Goal: Task Accomplishment & Management: Manage account settings

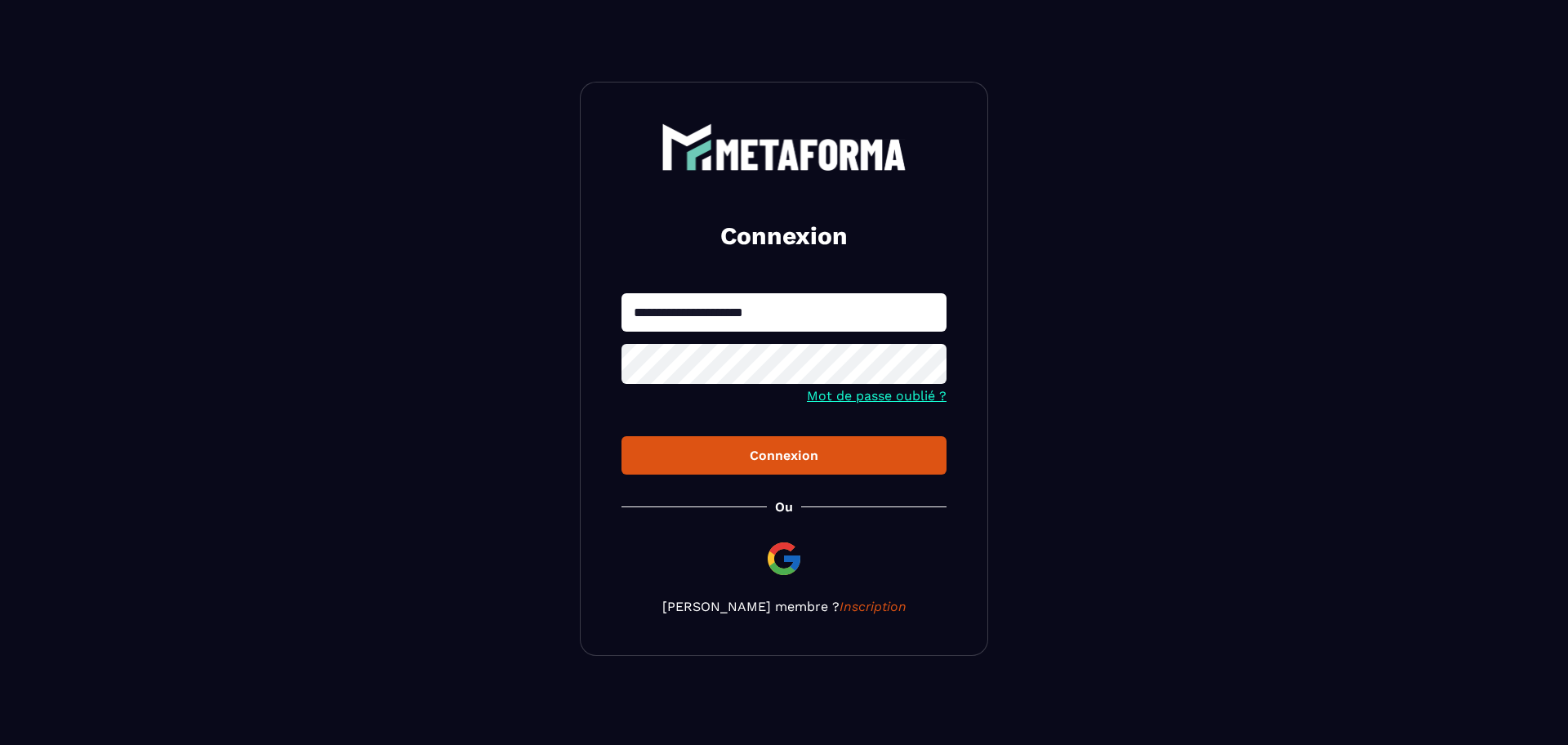
click at [715, 316] on input "**********" at bounding box center [784, 313] width 325 height 39
type input "**********"
click at [621, 436] on button "Connexion" at bounding box center [784, 455] width 325 height 39
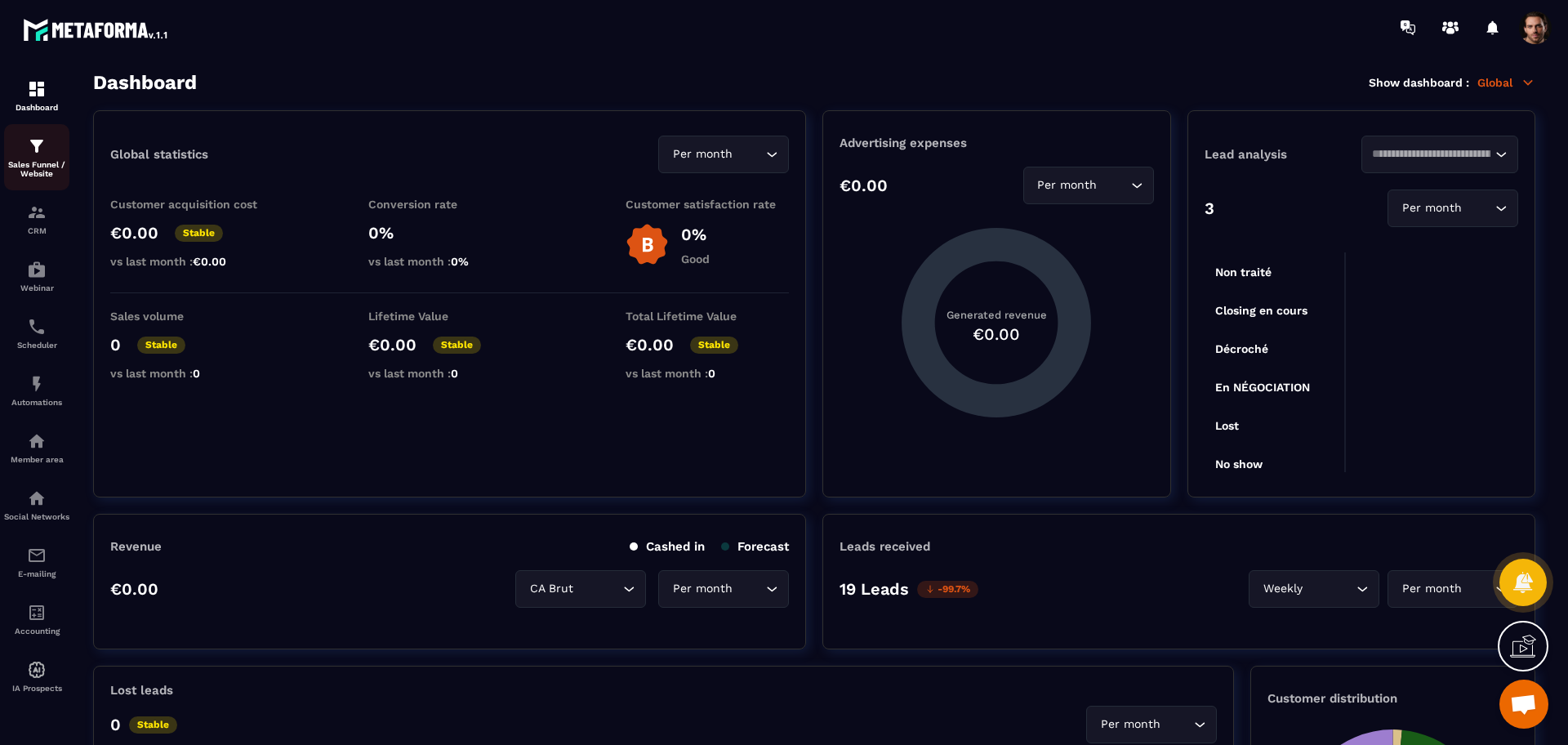
click at [28, 145] on img at bounding box center [36, 146] width 19 height 19
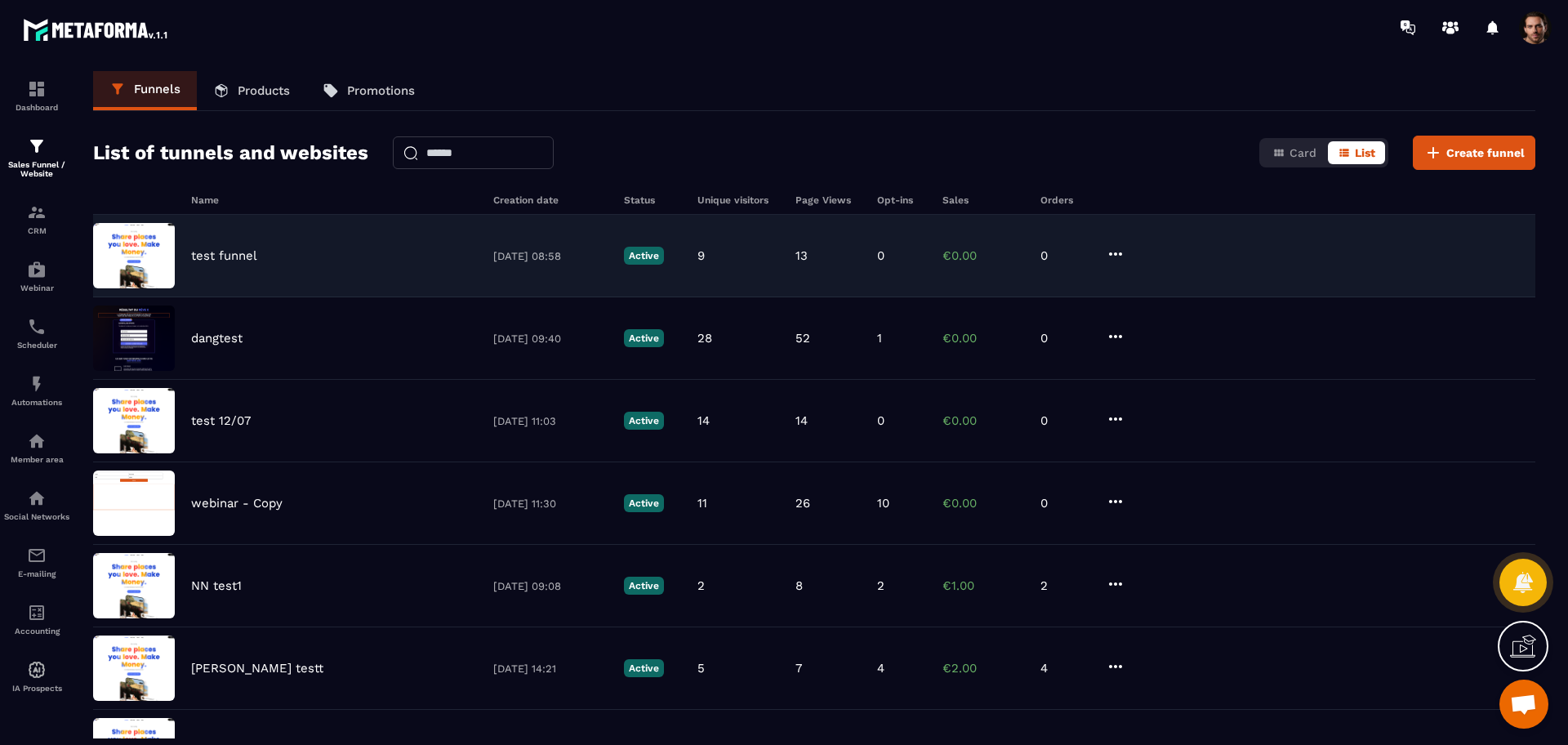
click at [230, 249] on p "test funnel" at bounding box center [224, 256] width 66 height 15
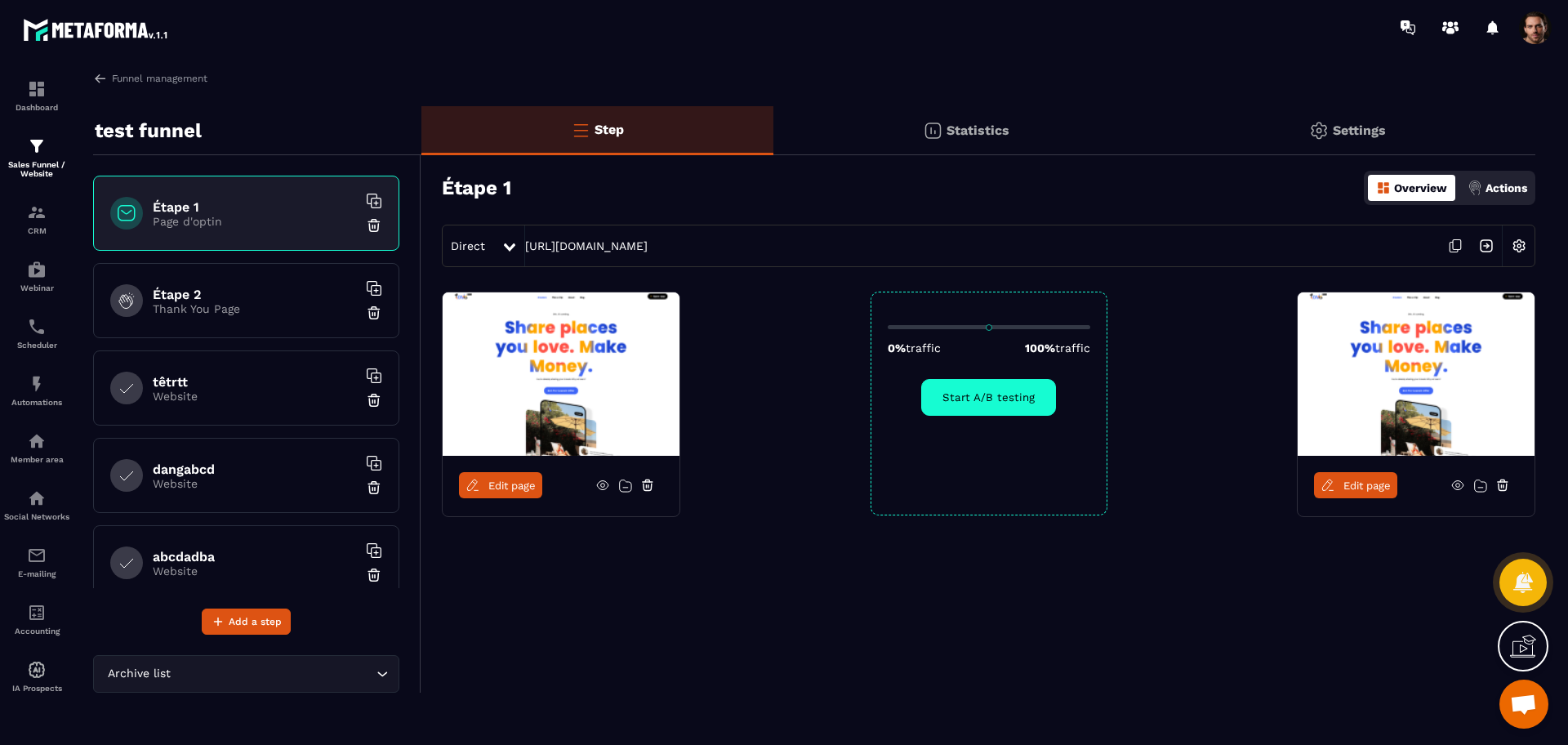
click at [1346, 124] on p "Settings" at bounding box center [1359, 130] width 54 height 16
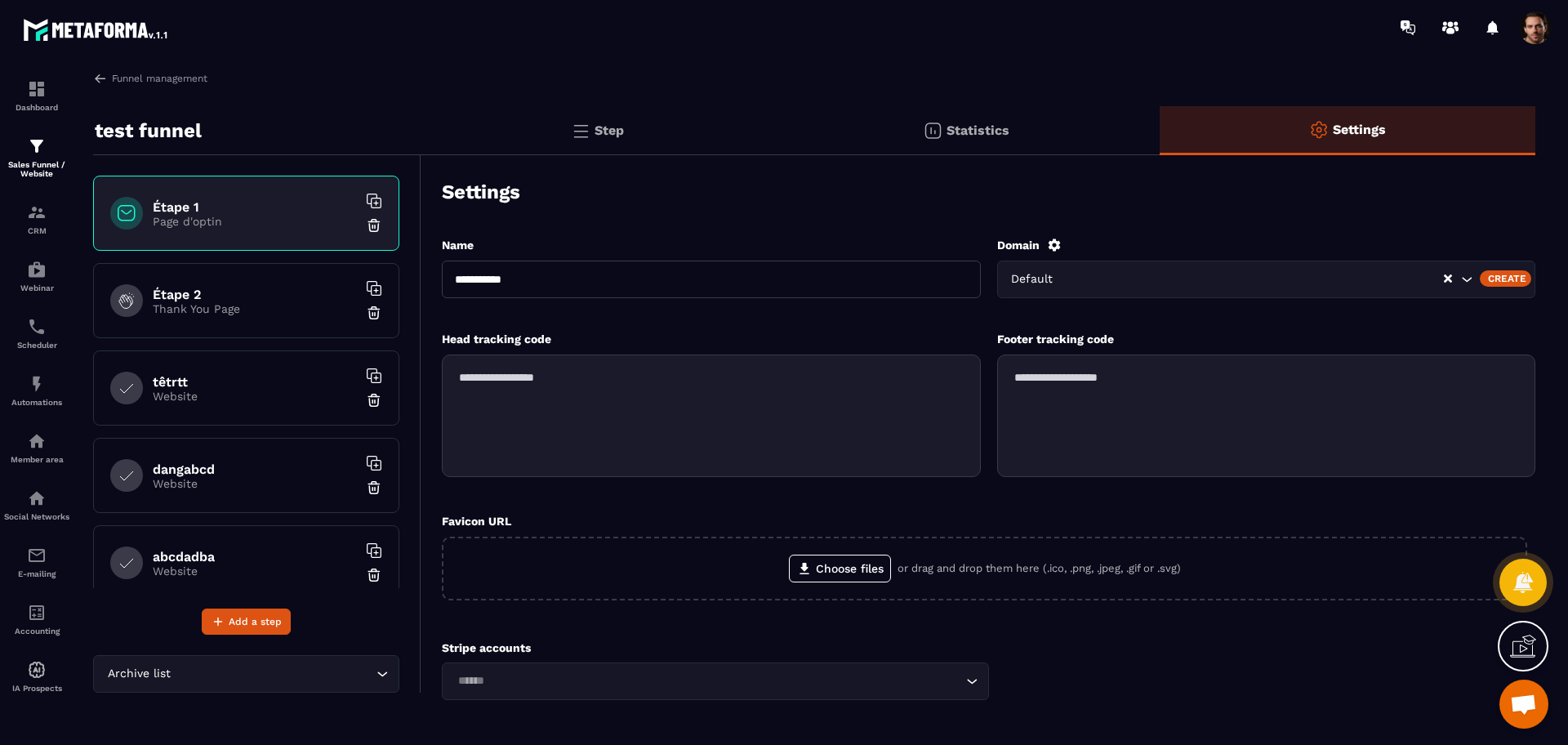
click at [1047, 275] on div "Default" at bounding box center [1225, 279] width 438 height 18
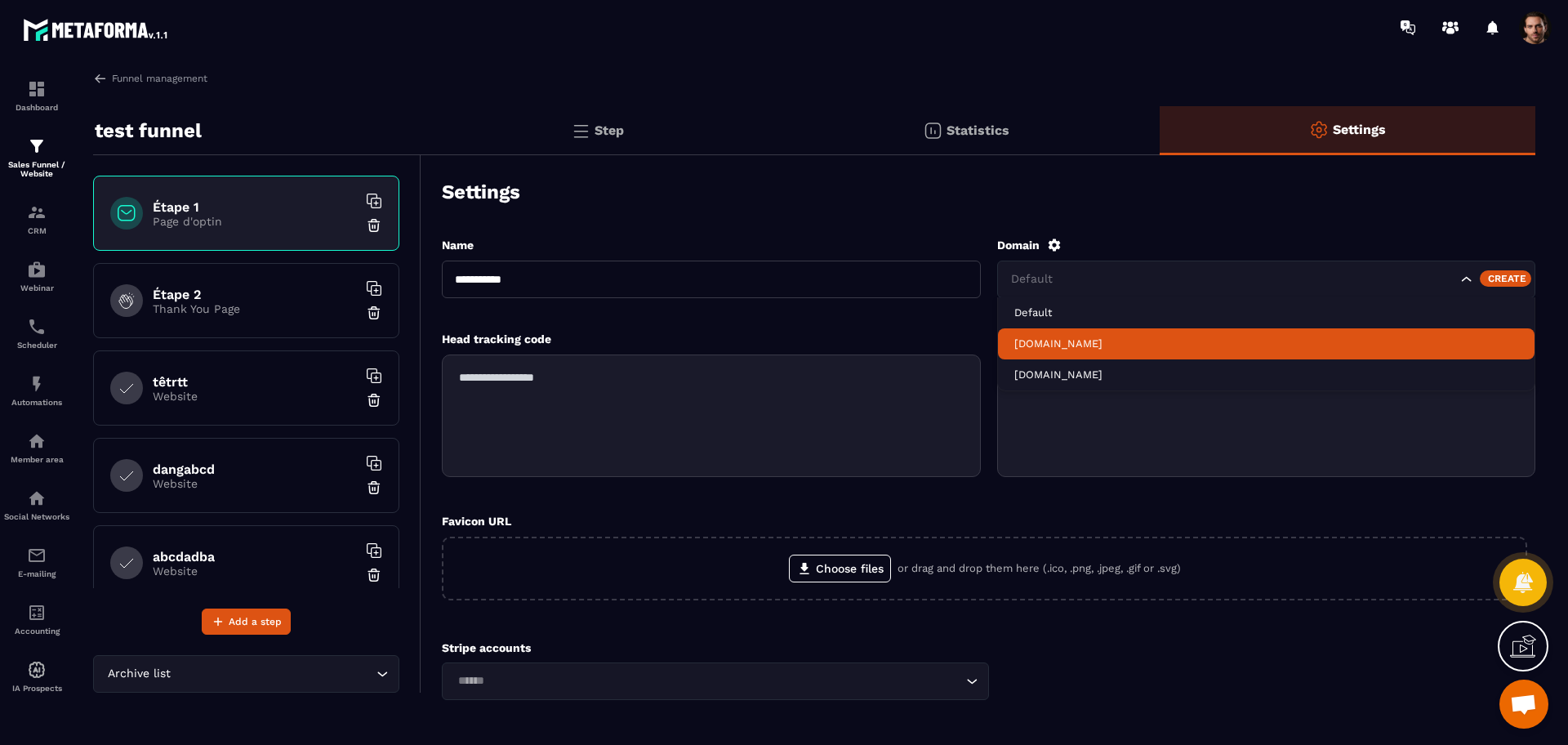
click at [1043, 330] on li "[DOMAIN_NAME]" at bounding box center [1266, 344] width 537 height 31
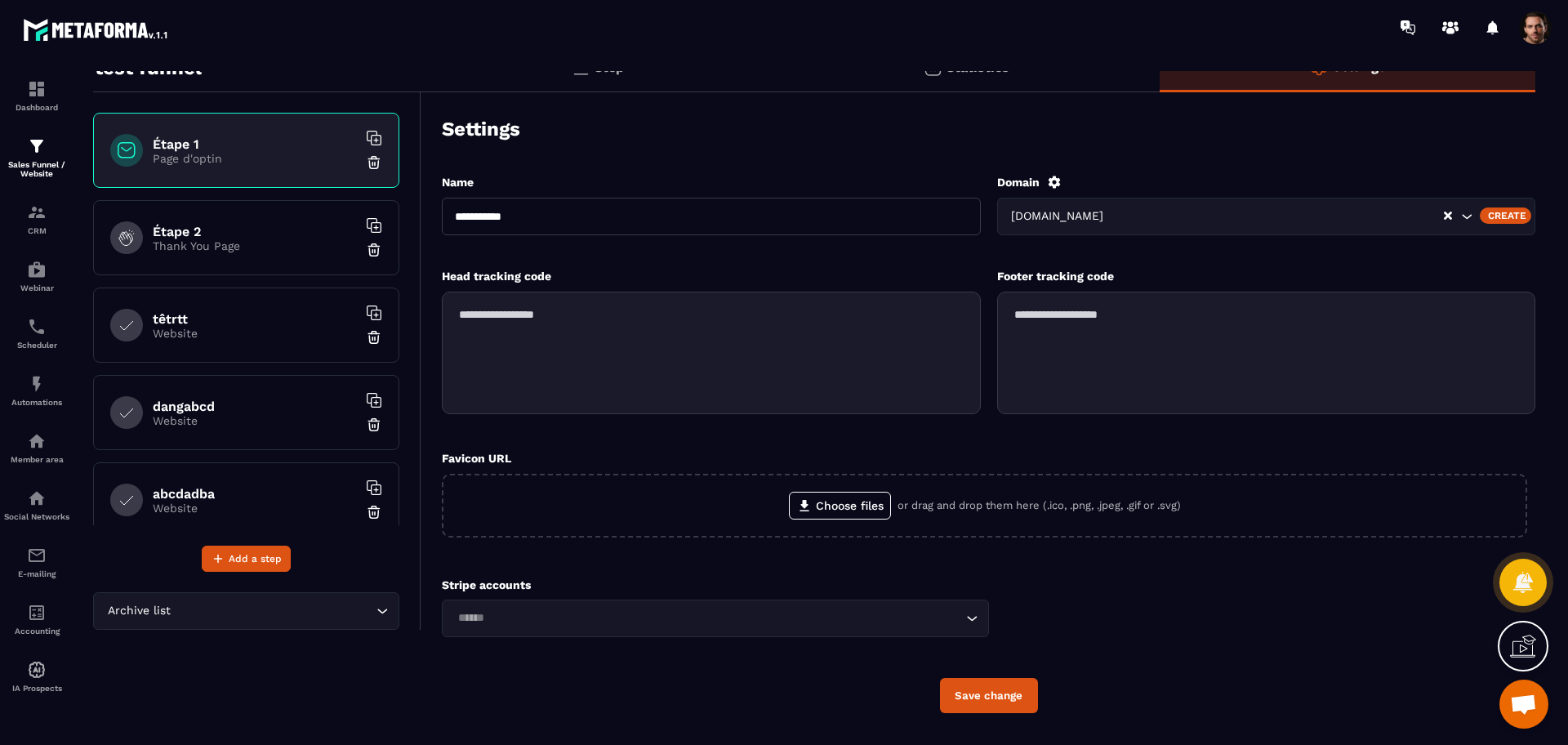
scroll to position [95, 0]
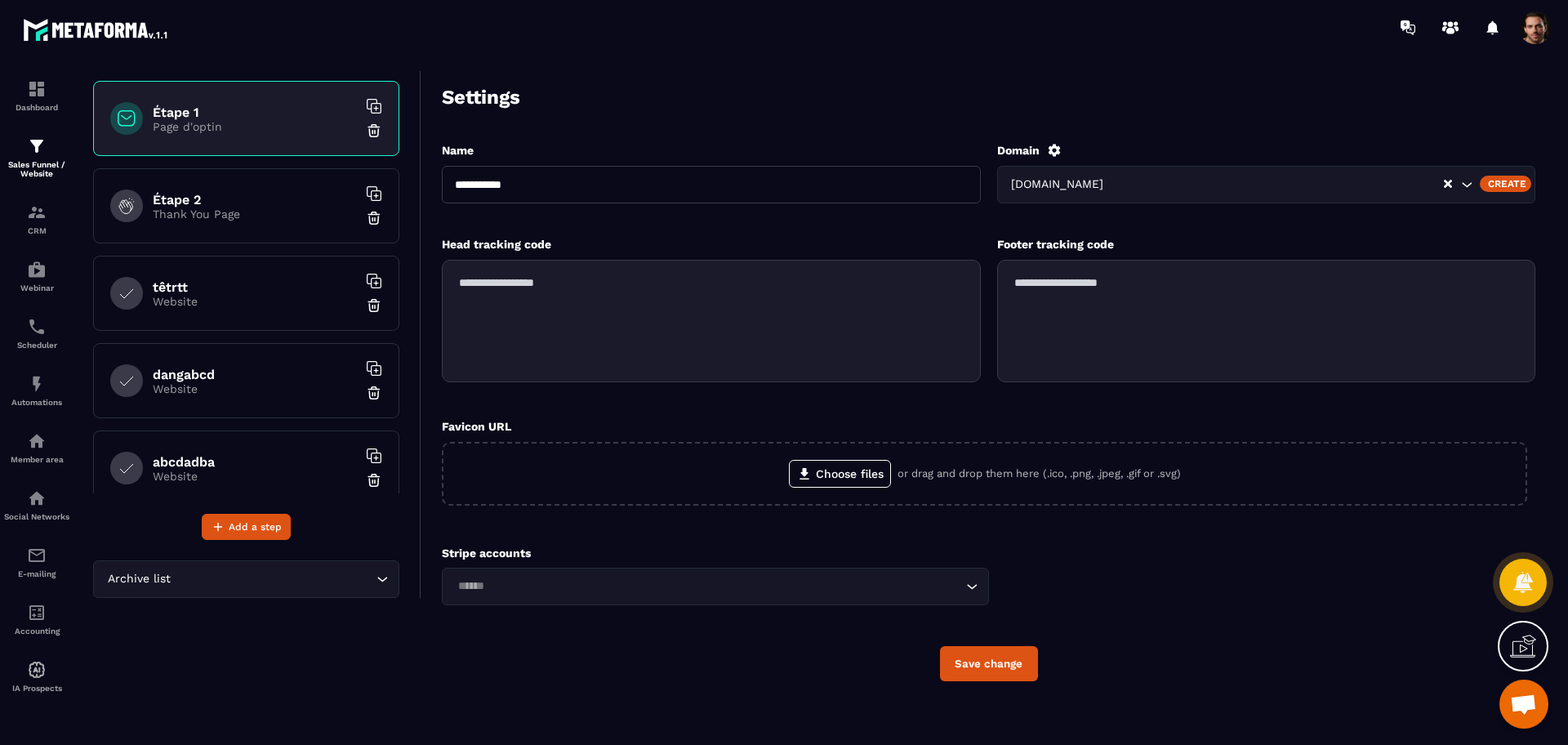
click at [982, 672] on button "Save change" at bounding box center [988, 664] width 98 height 35
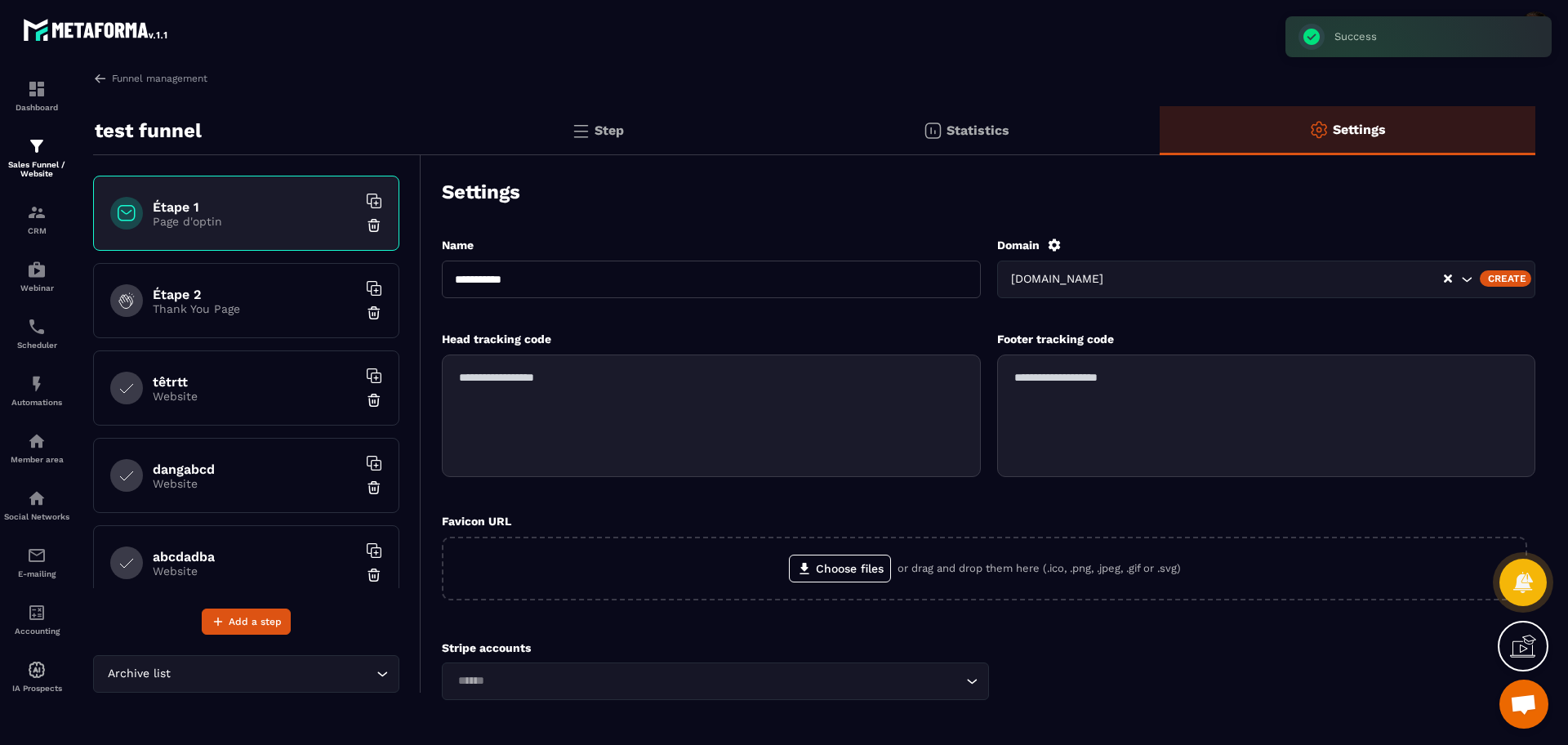
click at [584, 132] on img at bounding box center [580, 130] width 19 height 19
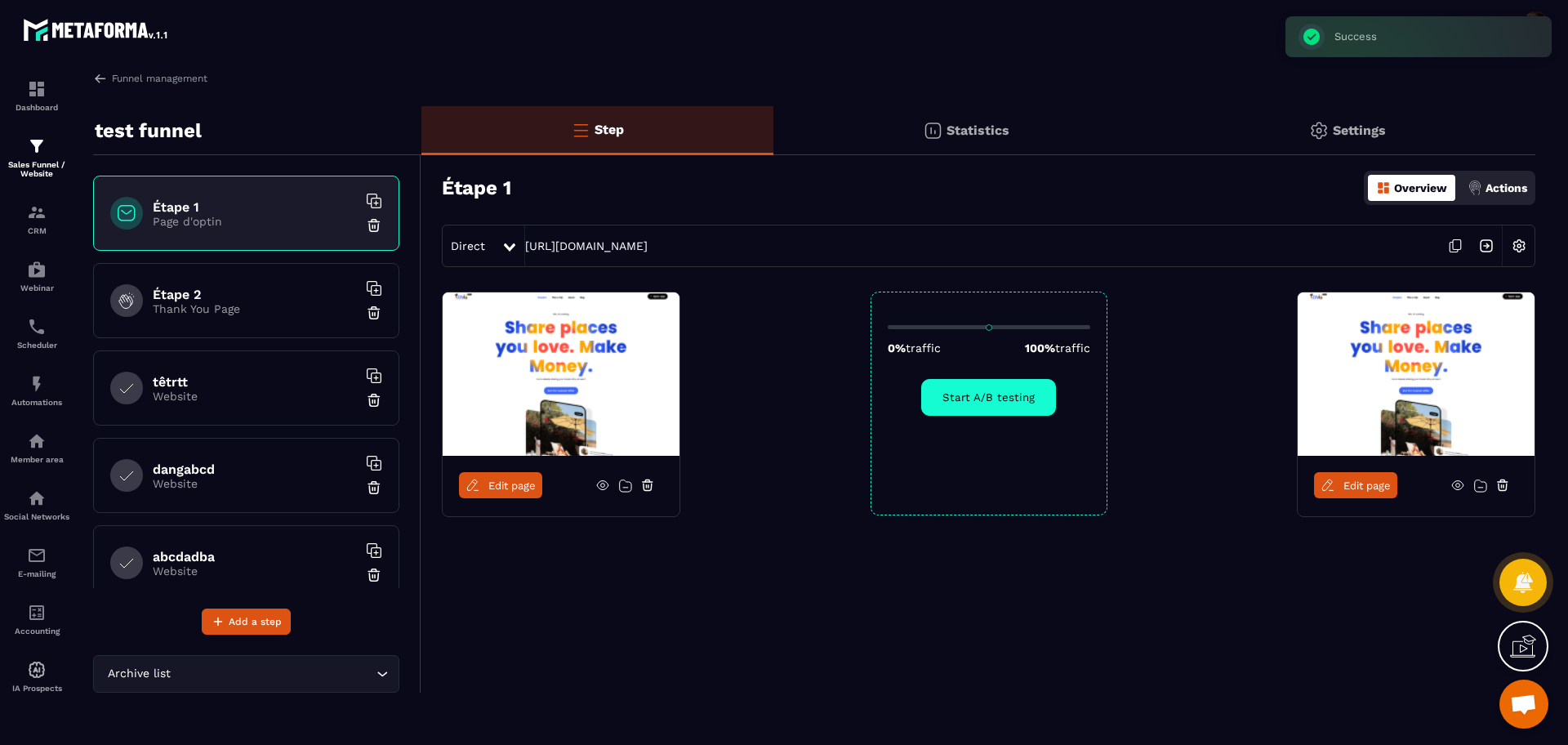
click at [1514, 241] on img at bounding box center [1519, 246] width 31 height 31
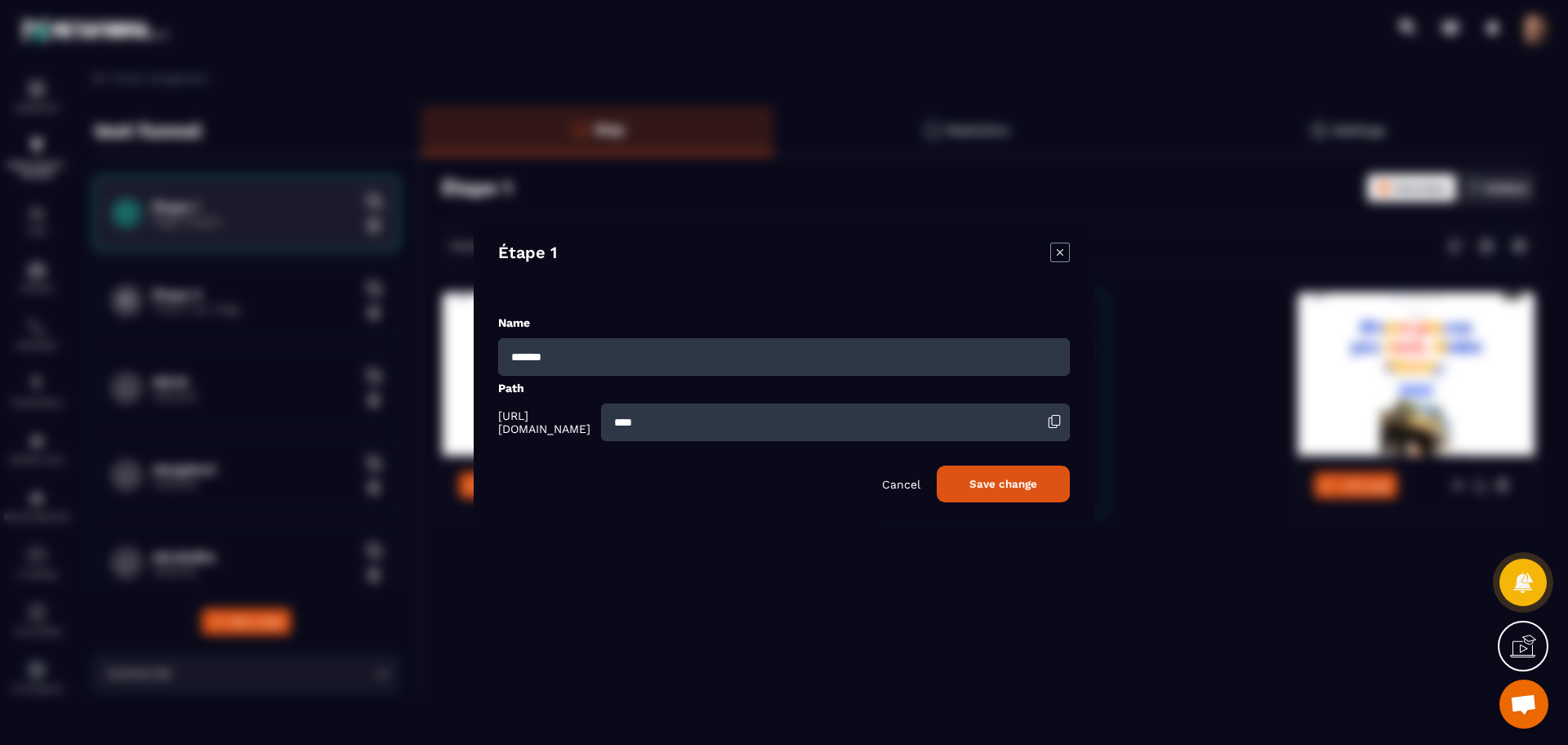
click at [1059, 243] on icon "Modal window" at bounding box center [1059, 252] width 19 height 19
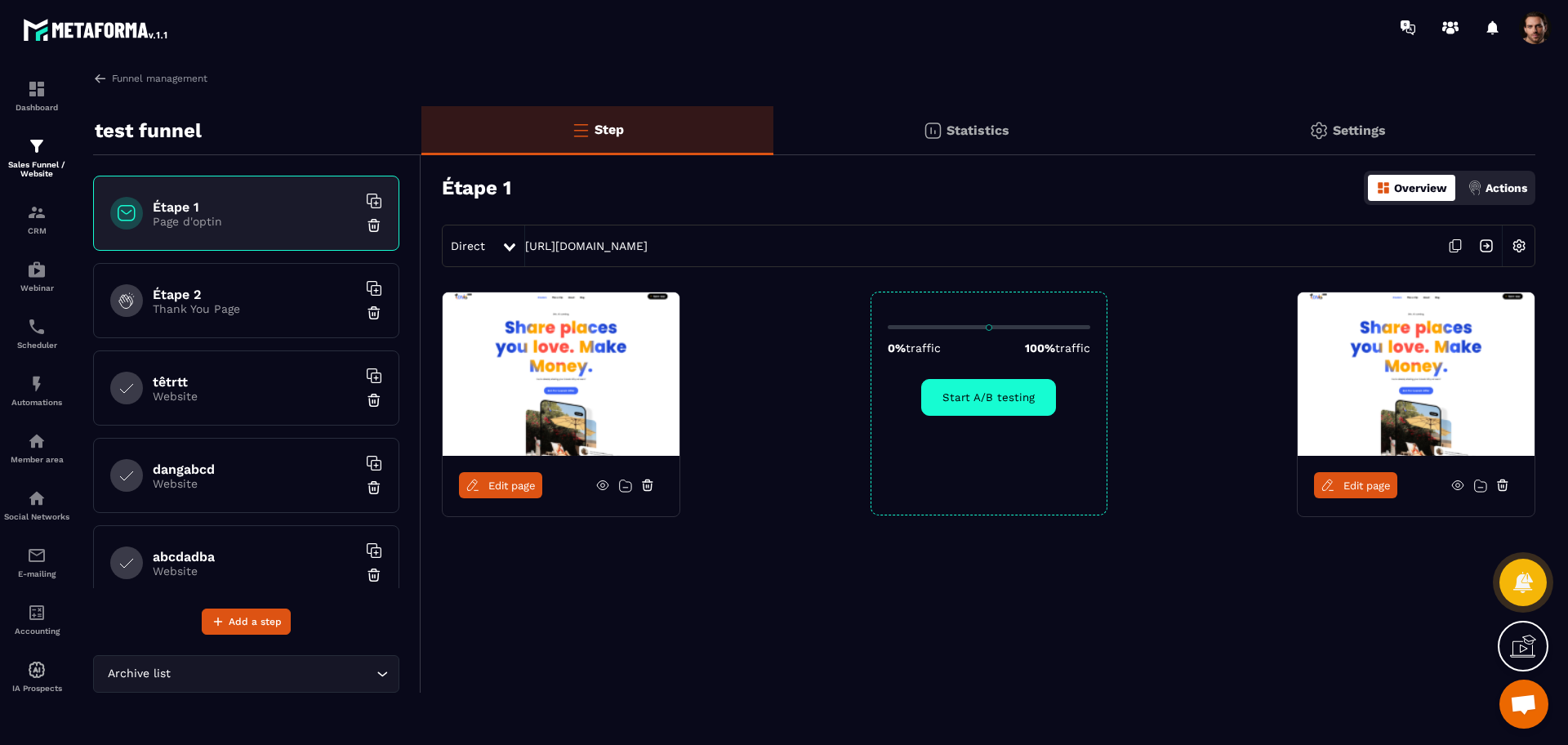
click at [1525, 30] on span at bounding box center [1535, 27] width 32 height 32
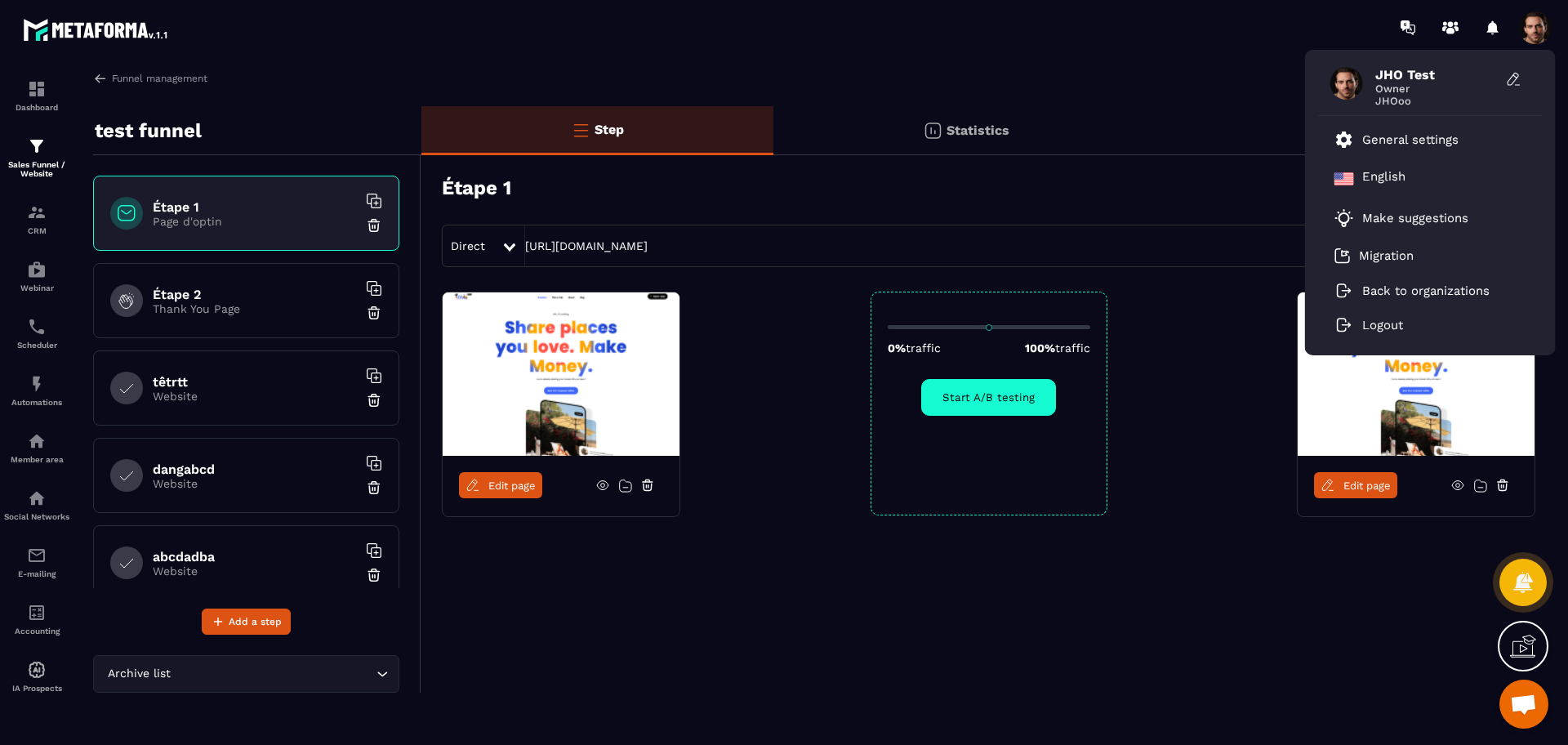
click at [1159, 109] on div "Statistics" at bounding box center [1347, 130] width 376 height 49
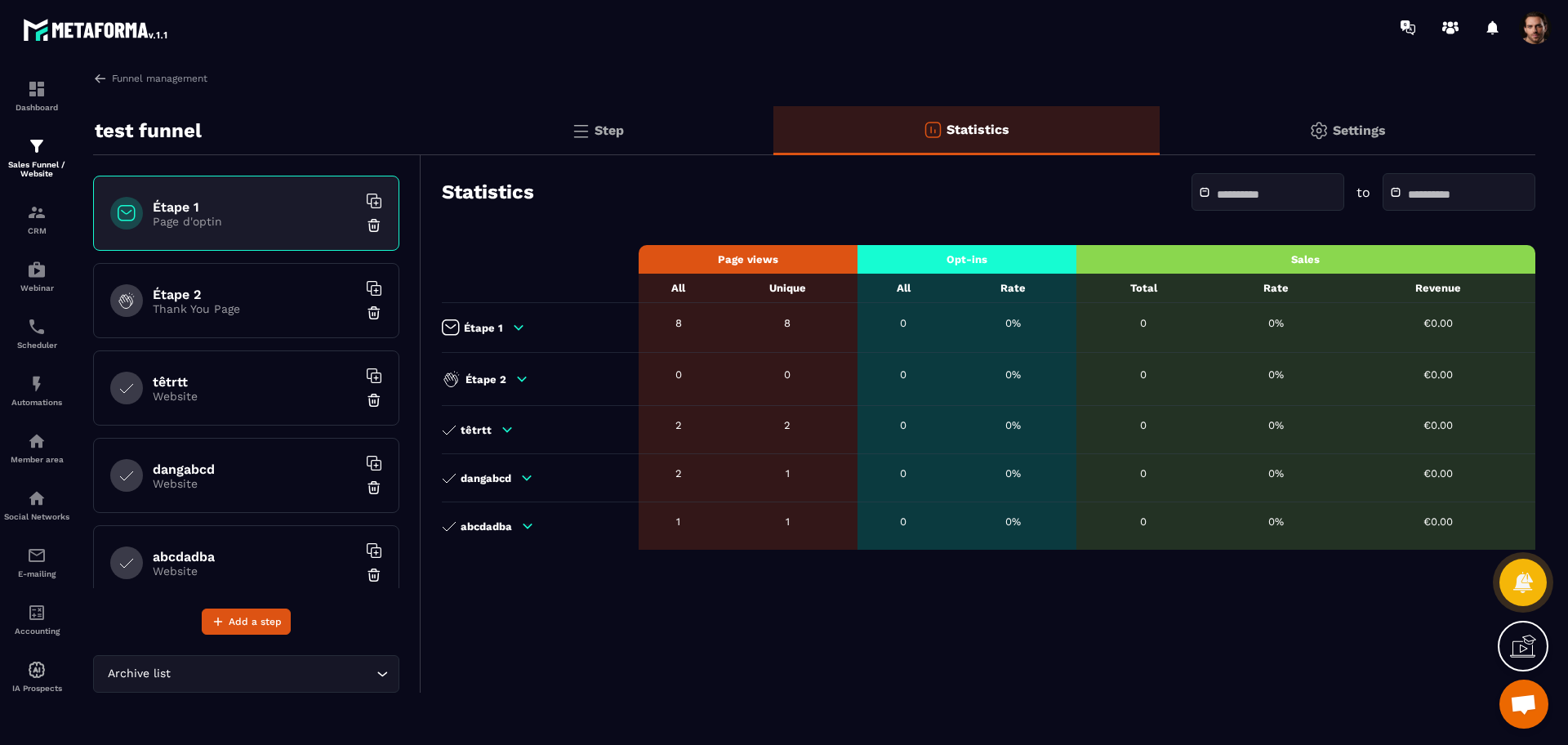
click at [1374, 136] on p "Settings" at bounding box center [1359, 130] width 54 height 16
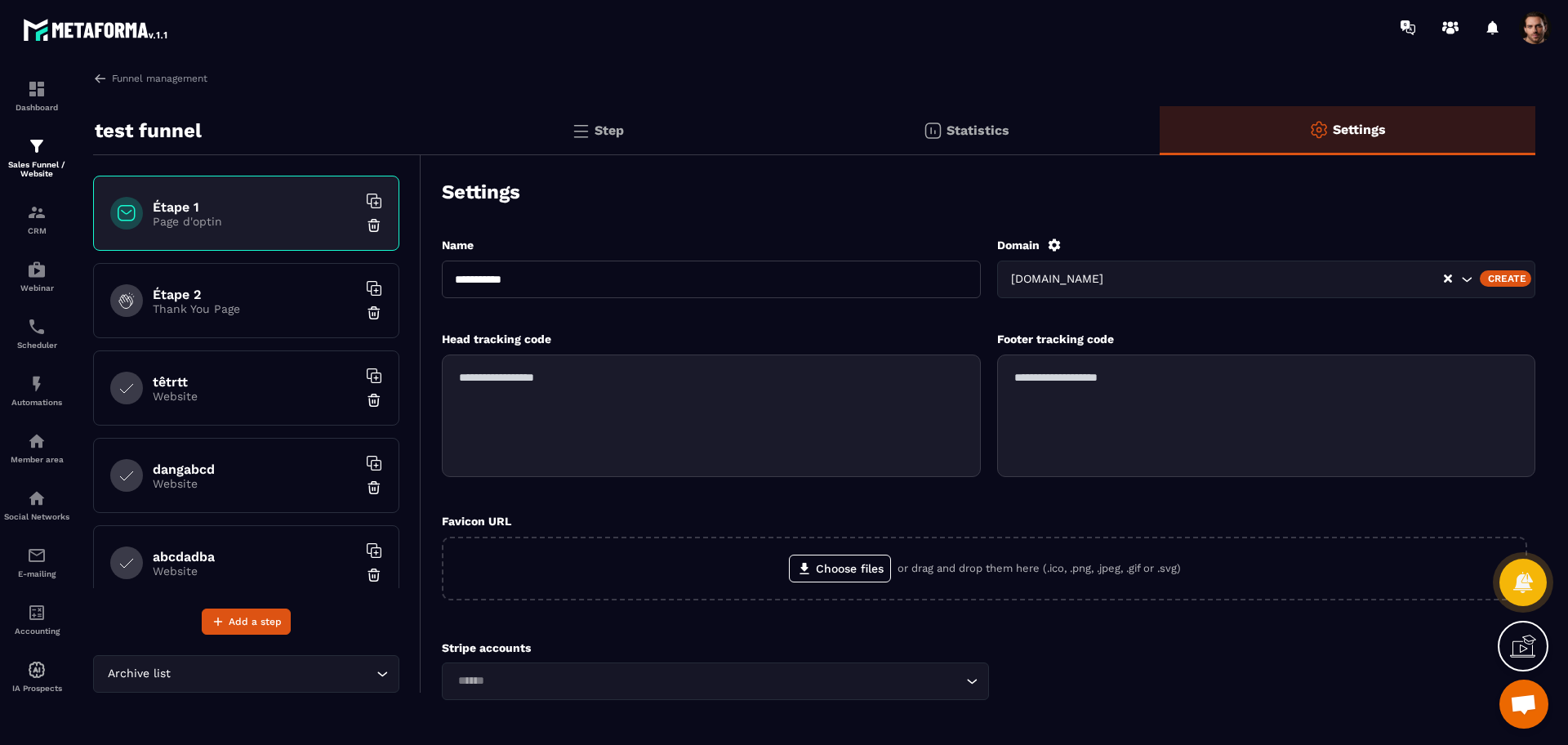
click at [1053, 242] on icon at bounding box center [1053, 244] width 12 height 12
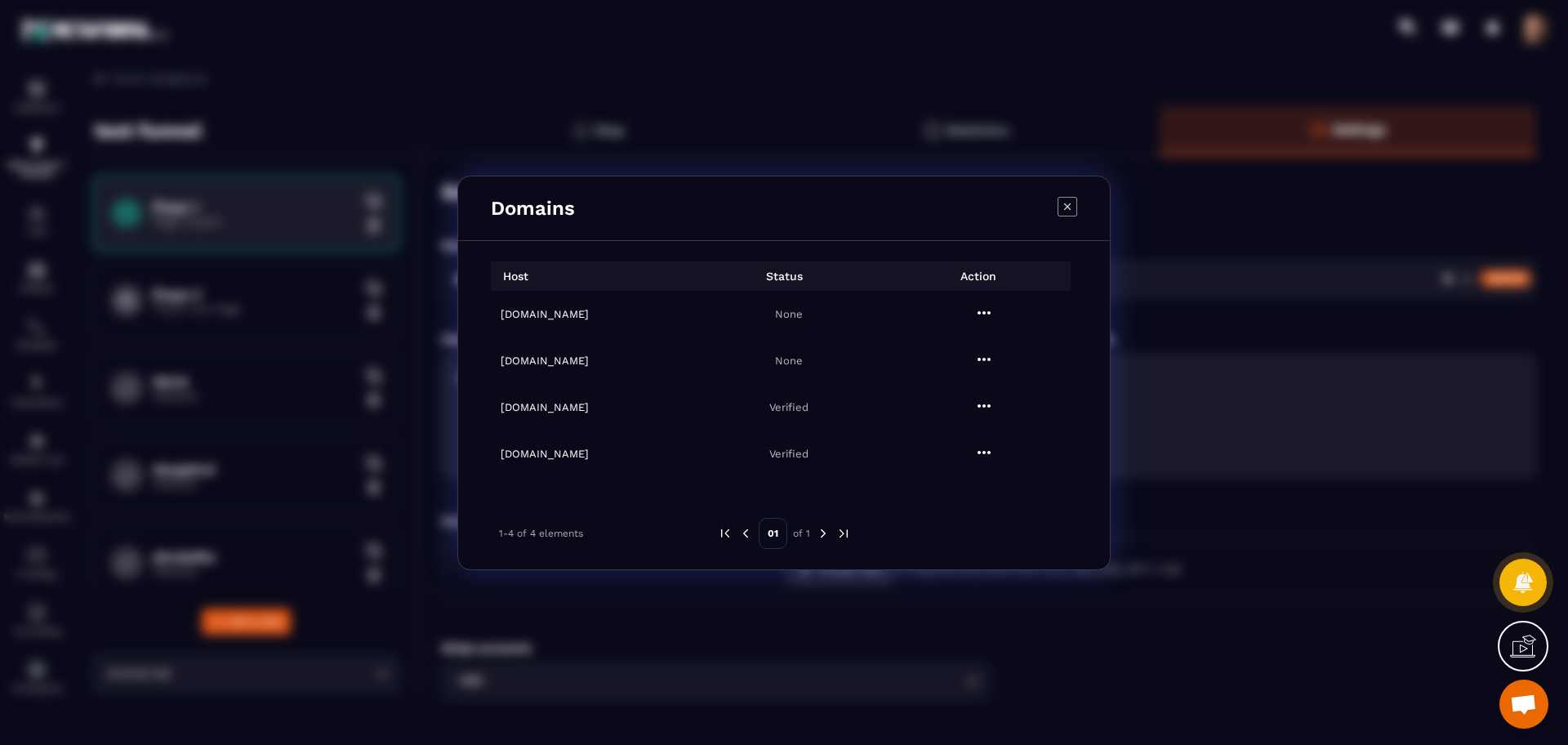
drag, startPoint x: 653, startPoint y: 404, endPoint x: 462, endPoint y: 401, distance: 191.0
click at [462, 401] on div "Host Status Action [DOMAIN_NAME] None [DOMAIN_NAME] None [DOMAIN_NAME] Verified…" at bounding box center [784, 405] width 652 height 329
copy div "[DOMAIN_NAME] None [DOMAIN_NAME]"
click at [1067, 209] on icon "Modal window" at bounding box center [1067, 206] width 19 height 19
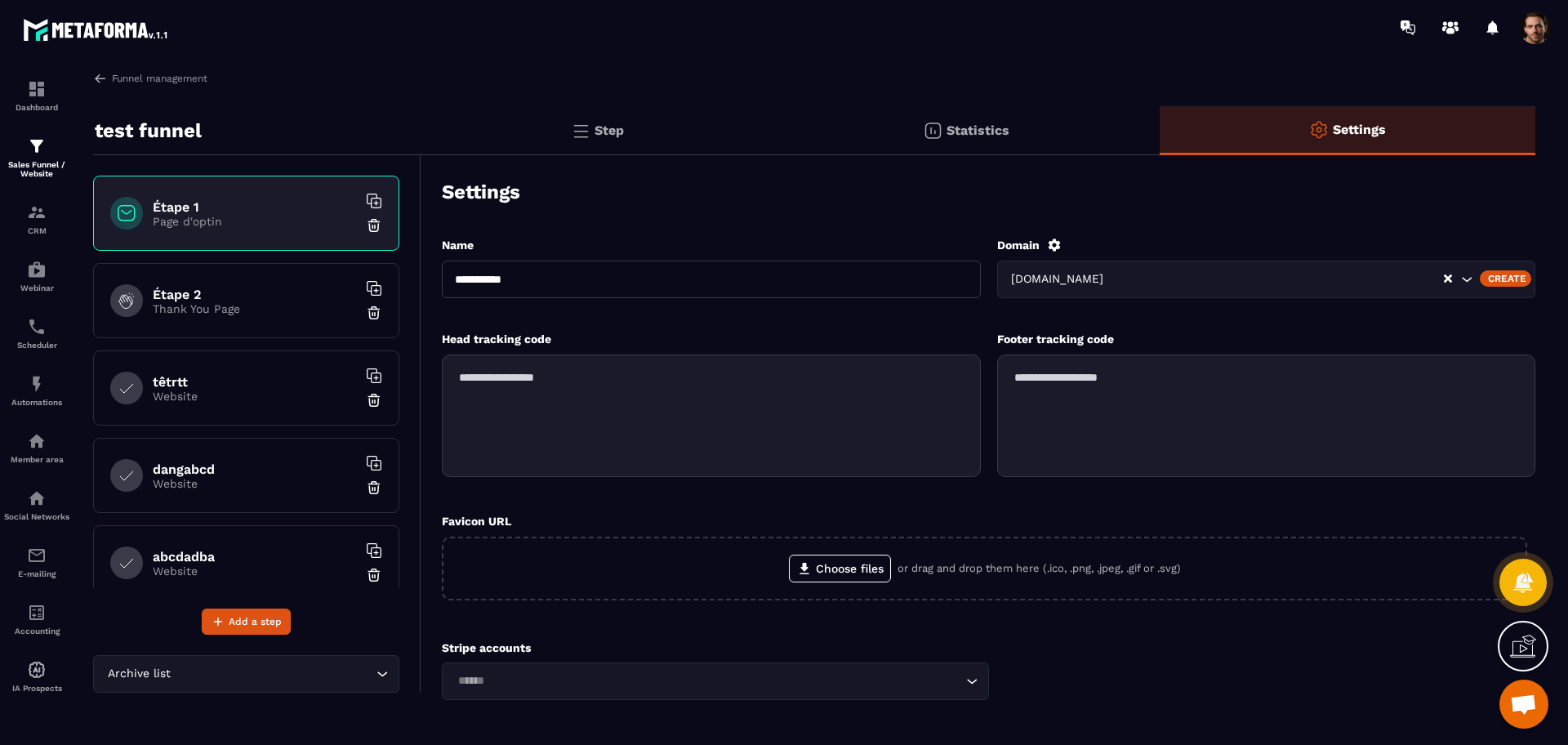
click at [1131, 276] on div "[DOMAIN_NAME]" at bounding box center [1225, 279] width 438 height 18
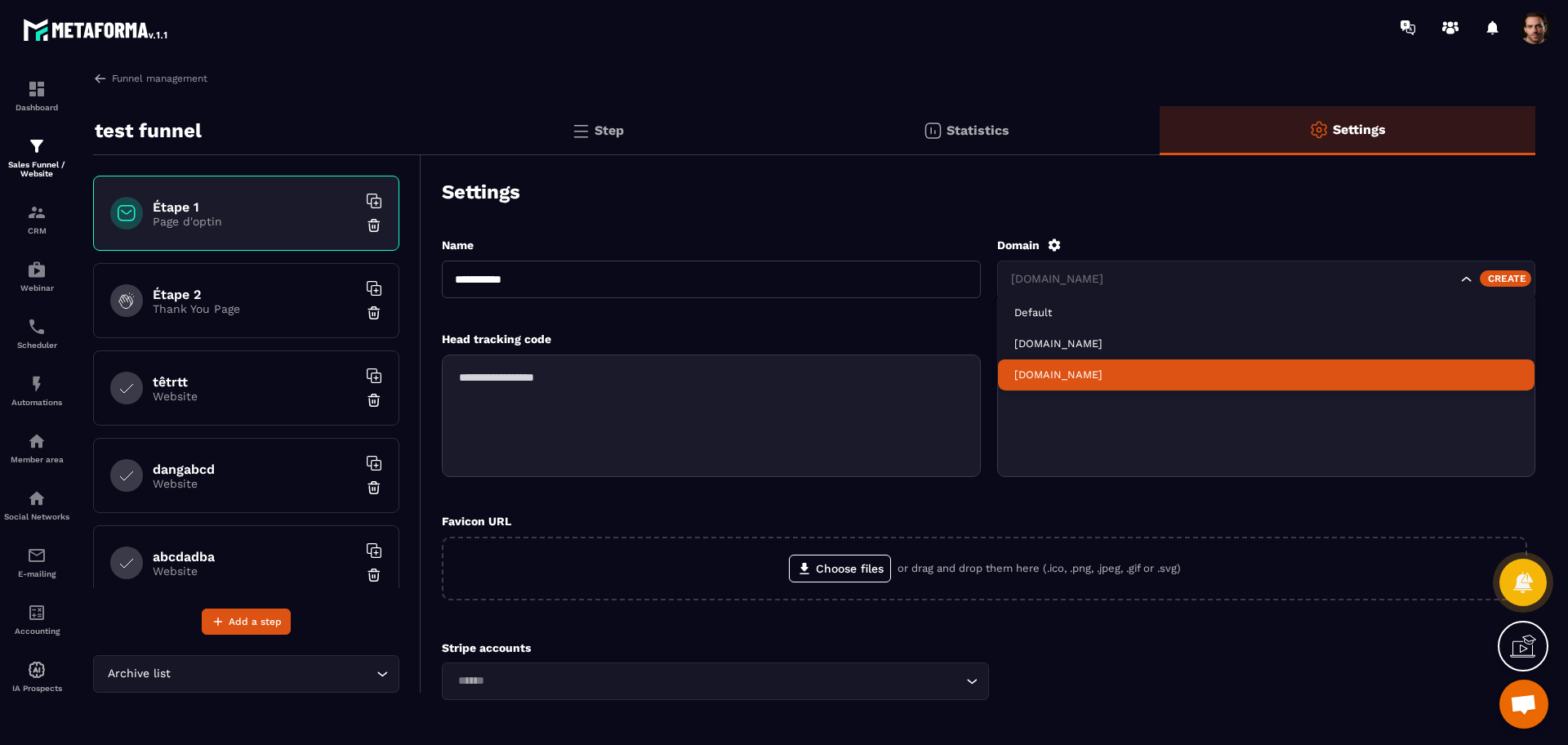
click at [1074, 383] on li "[DOMAIN_NAME]" at bounding box center [1266, 375] width 537 height 31
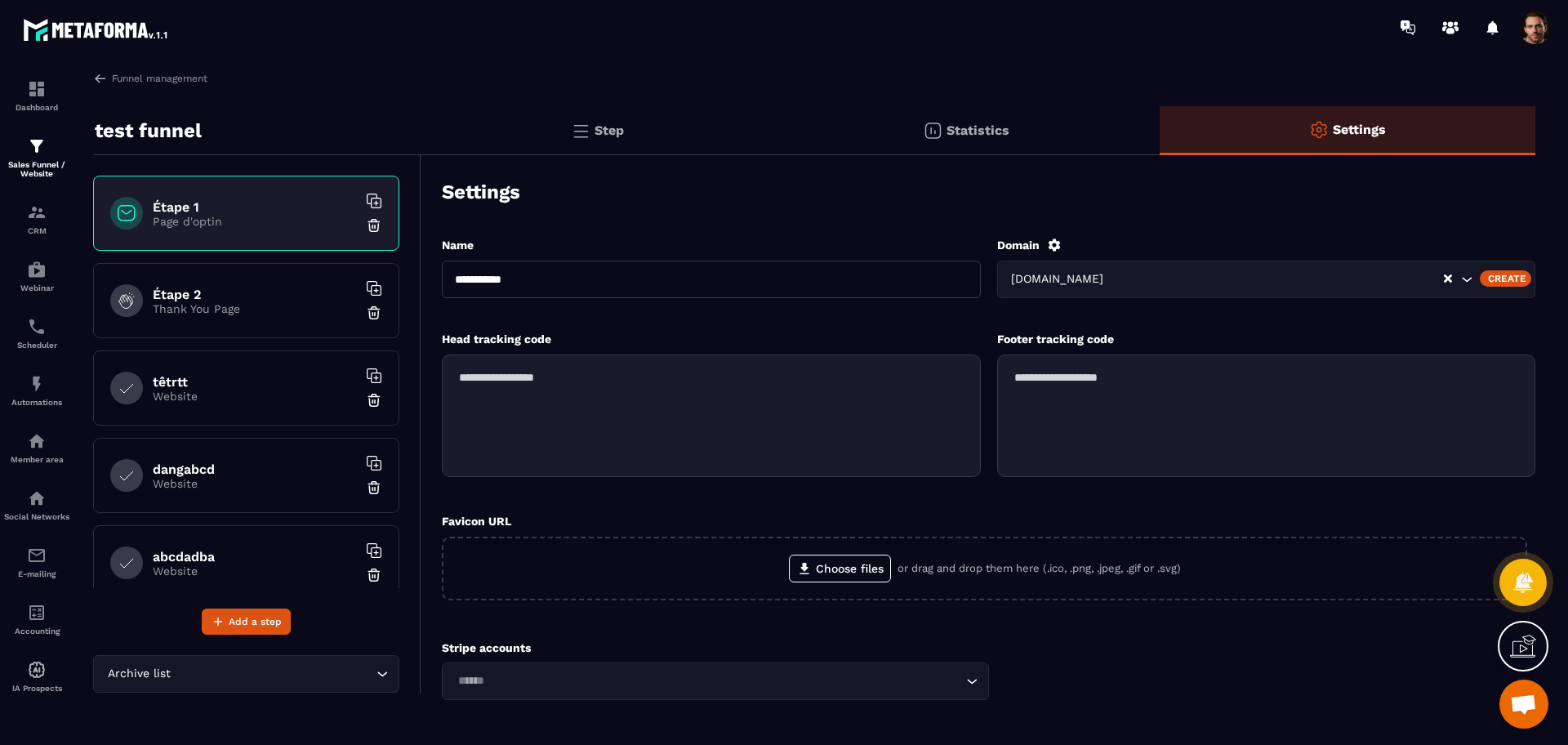
scroll to position [95, 0]
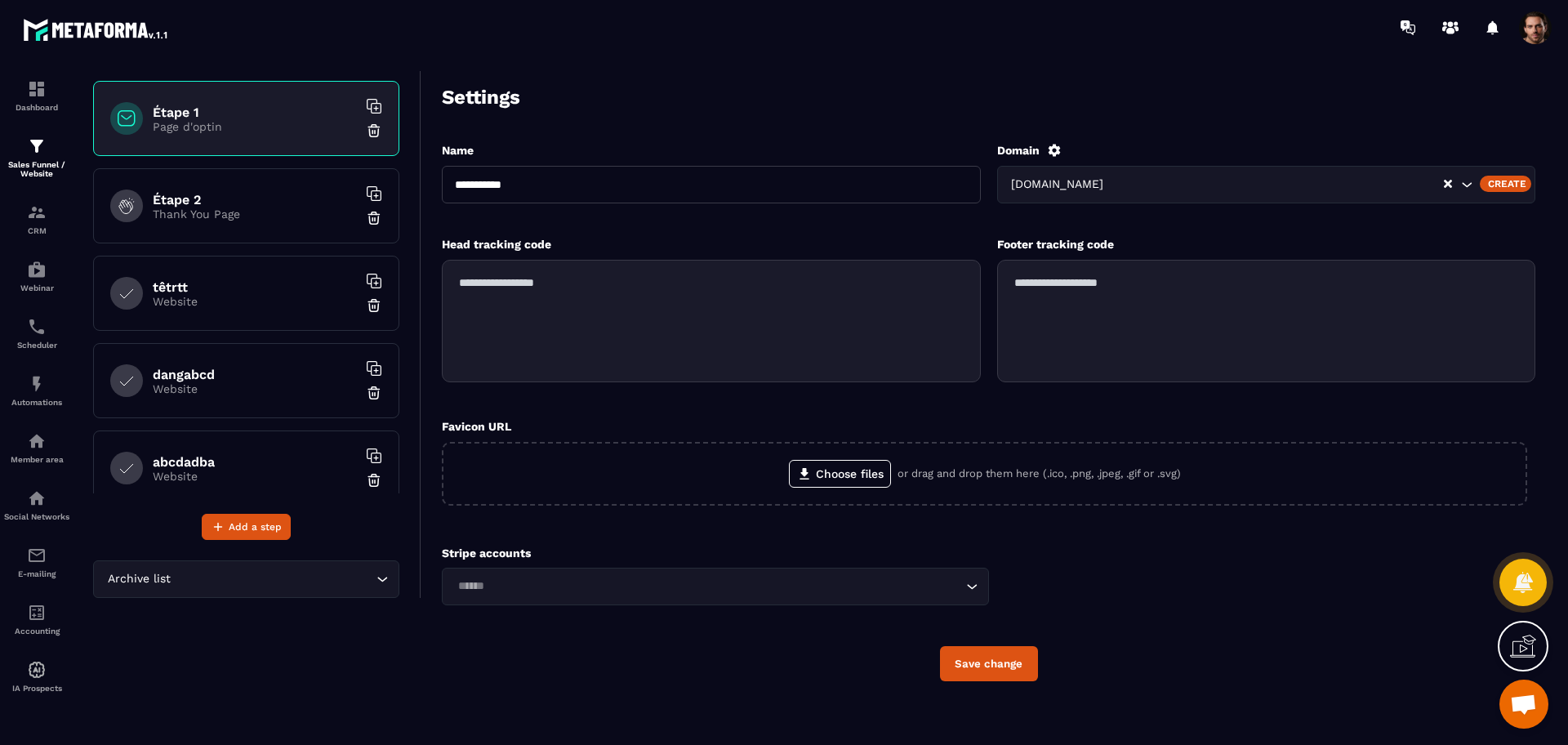
click at [978, 658] on button "Save change" at bounding box center [988, 664] width 98 height 35
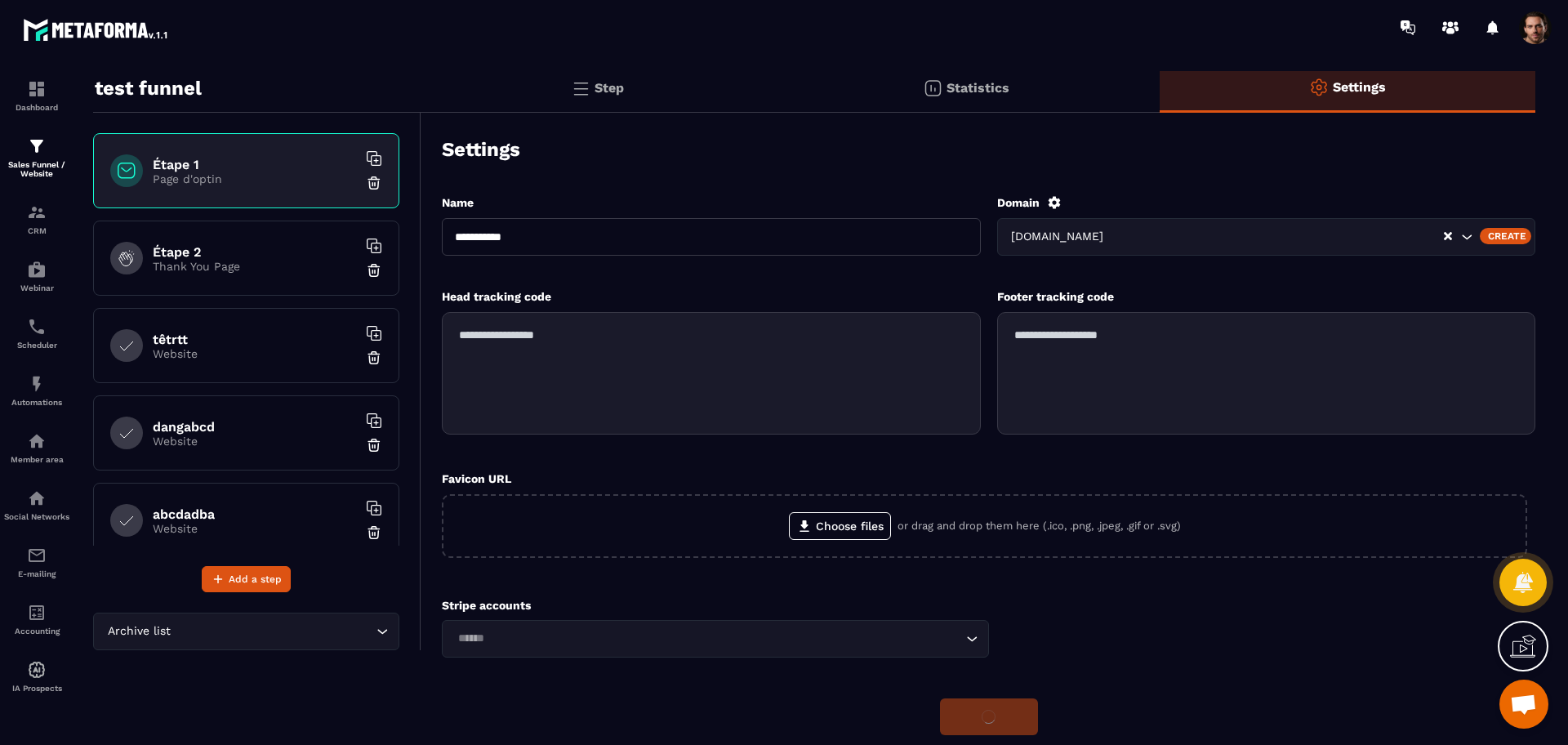
scroll to position [0, 0]
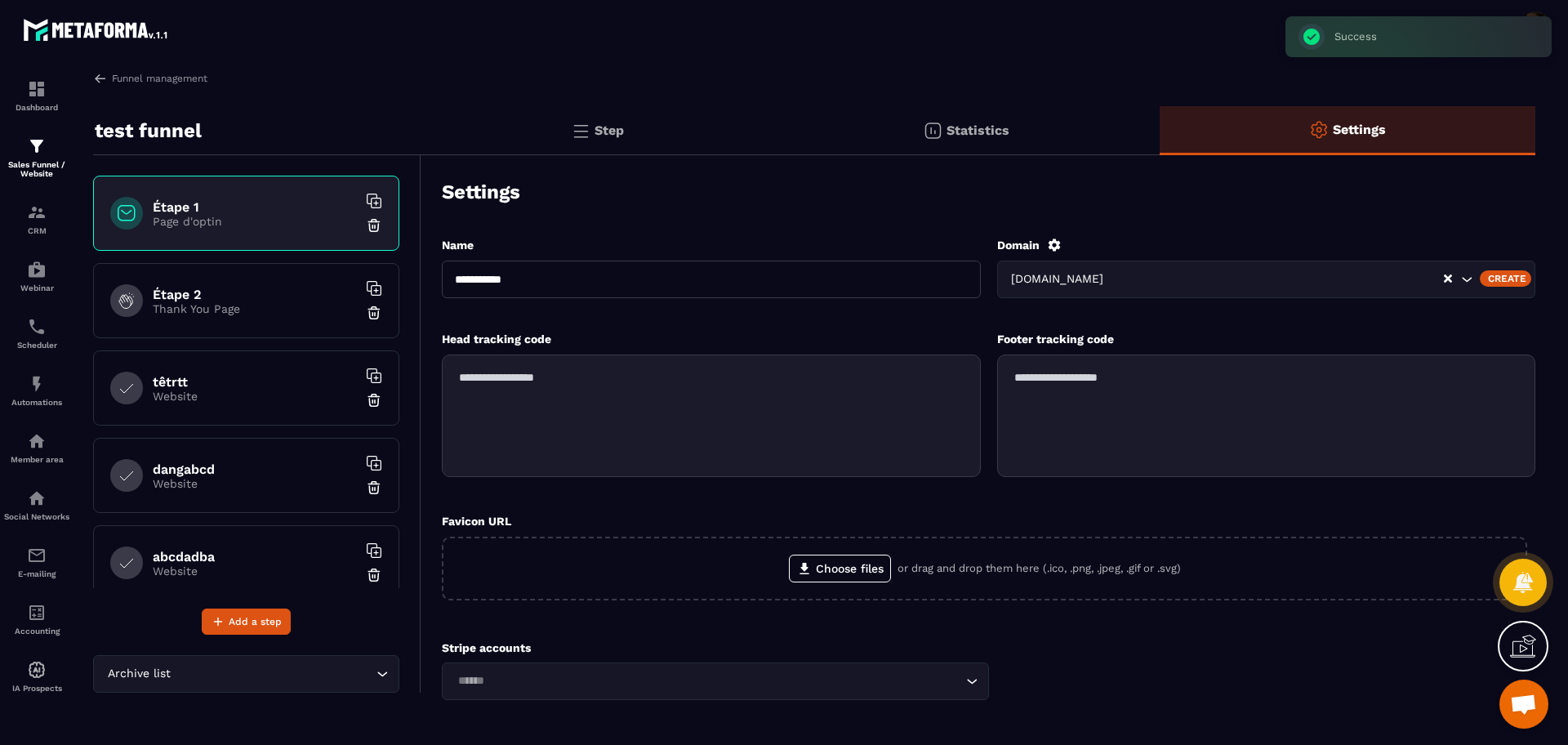
click at [584, 122] on img at bounding box center [580, 130] width 19 height 19
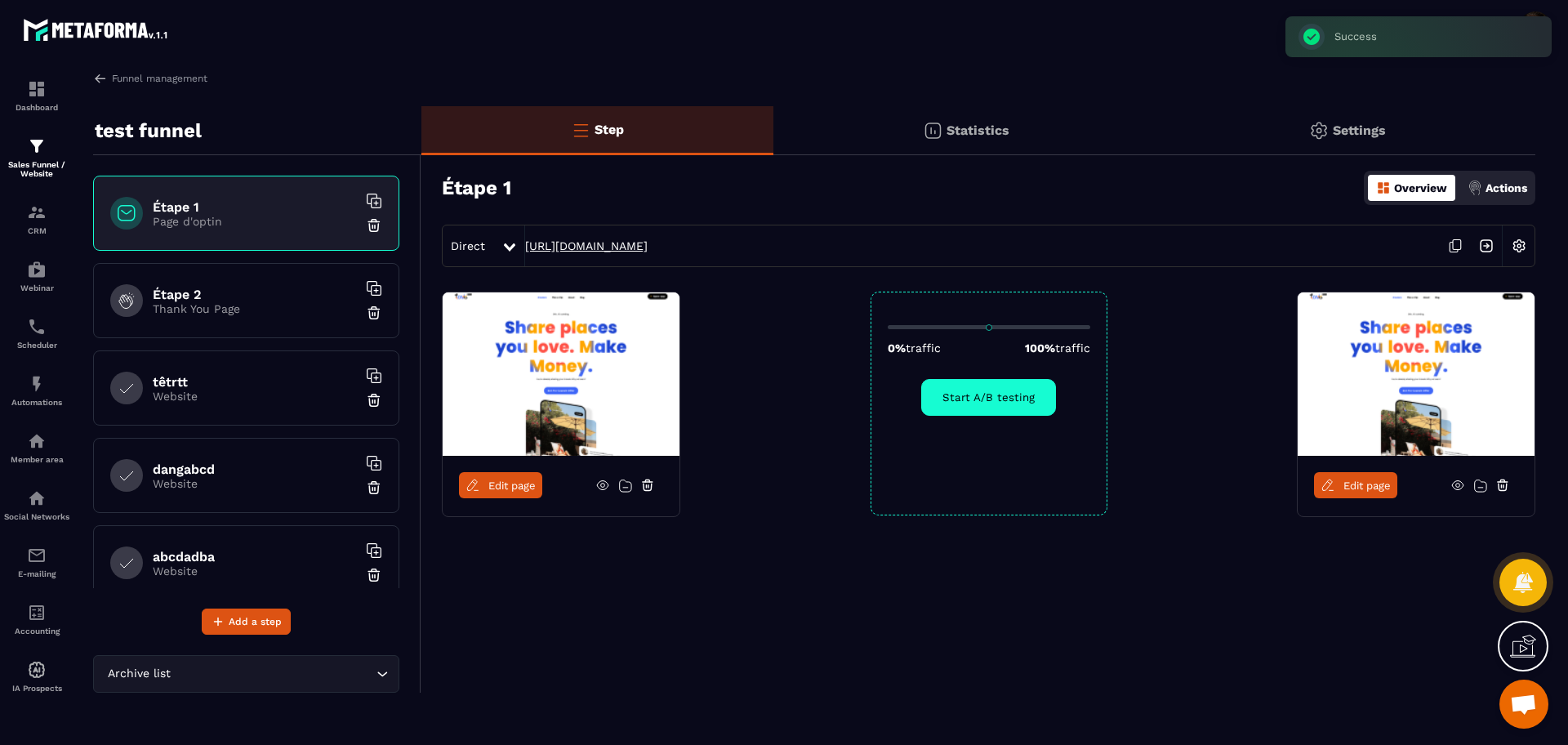
click at [600, 245] on link "[URL][DOMAIN_NAME]" at bounding box center [586, 246] width 123 height 13
click at [1323, 135] on img at bounding box center [1318, 130] width 19 height 19
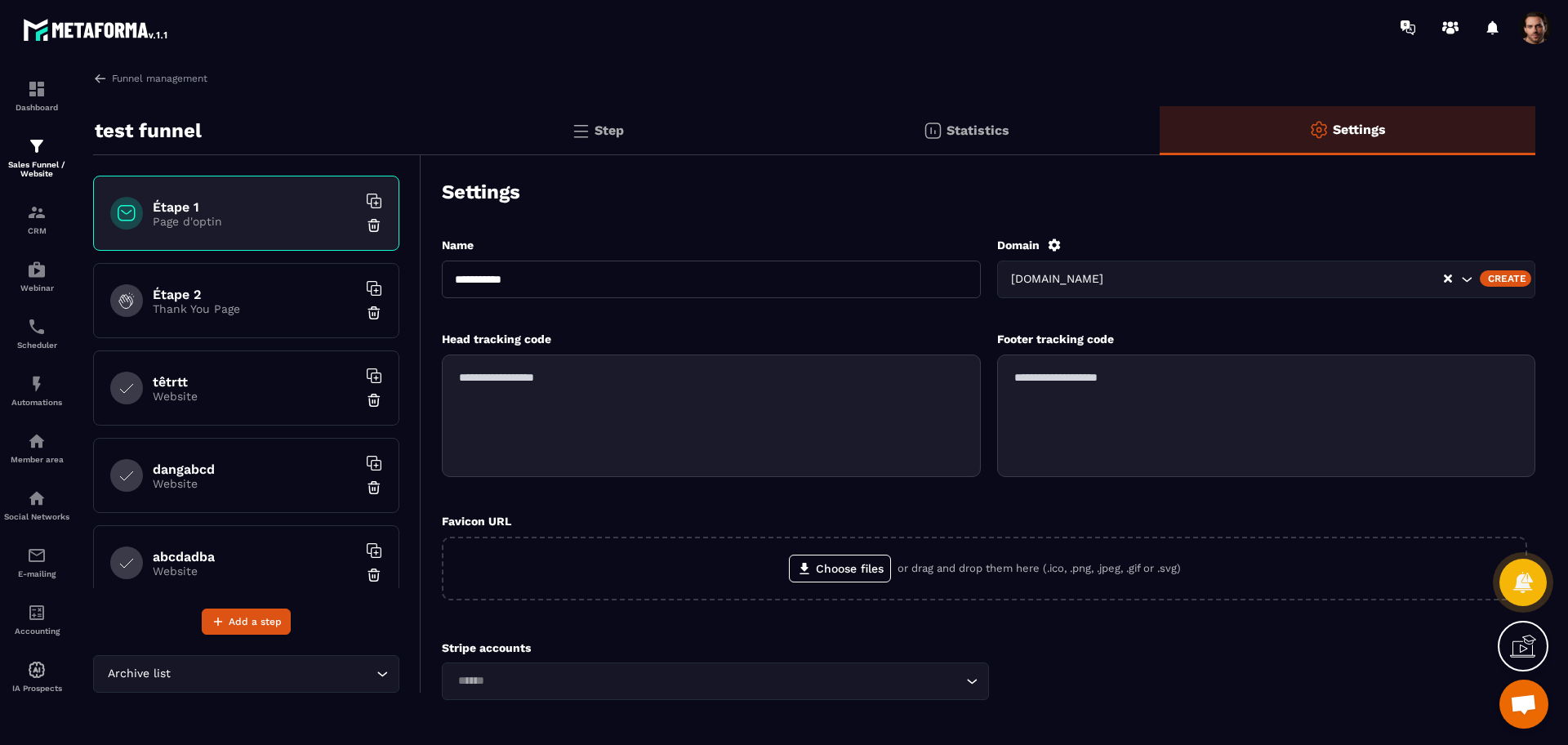
click at [1528, 29] on span at bounding box center [1535, 27] width 32 height 32
